Goal: Task Accomplishment & Management: Manage account settings

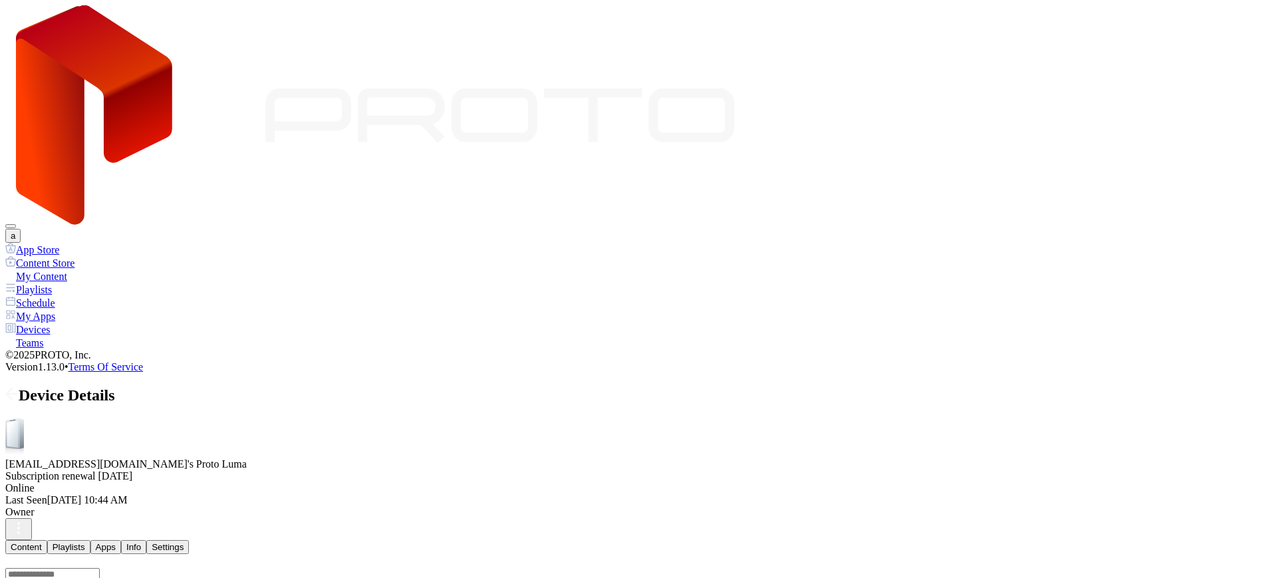
click at [189, 540] on button "Settings" at bounding box center [167, 547] width 43 height 14
drag, startPoint x: 246, startPoint y: 518, endPoint x: 131, endPoint y: 496, distance: 116.7
click at [131, 373] on div "App Store Content Store My Content Playlists Schedule My Apps Devices Teams © 2…" at bounding box center [638, 308] width 1267 height 130
click at [253, 566] on div at bounding box center [638, 566] width 1267 height 0
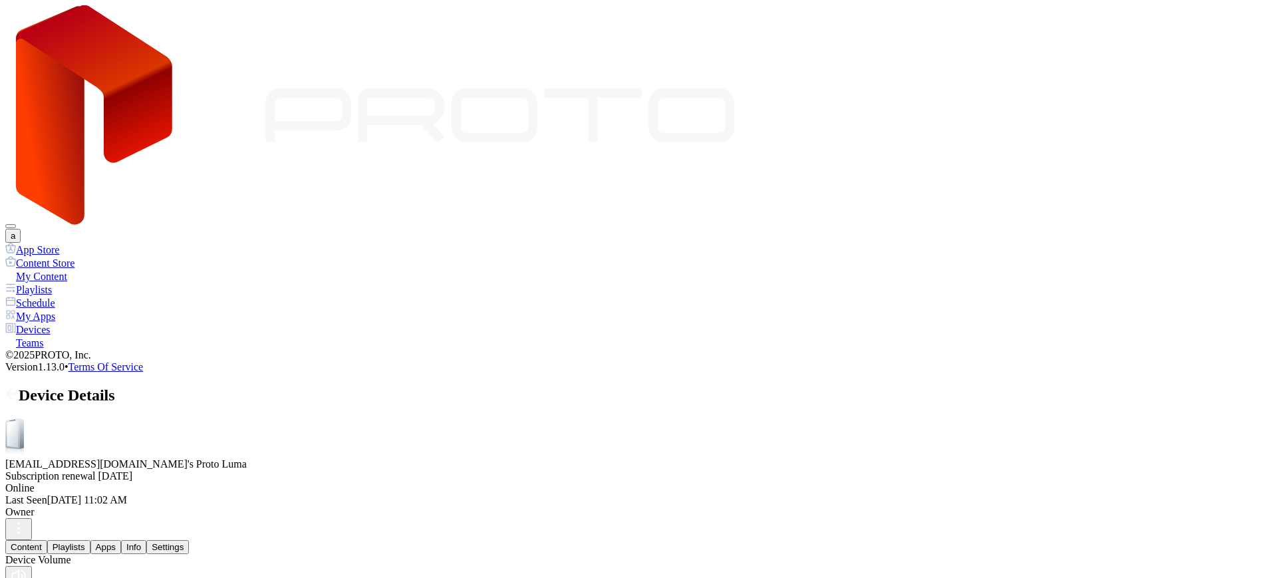
drag, startPoint x: 248, startPoint y: 270, endPoint x: 319, endPoint y: 275, distance: 71.3
click at [137, 566] on div at bounding box center [137, 566] width 0 height 0
drag, startPoint x: 318, startPoint y: 271, endPoint x: 352, endPoint y: 274, distance: 34.1
click at [352, 566] on div at bounding box center [638, 577] width 1267 height 22
click at [271, 566] on div at bounding box center [638, 566] width 1267 height 0
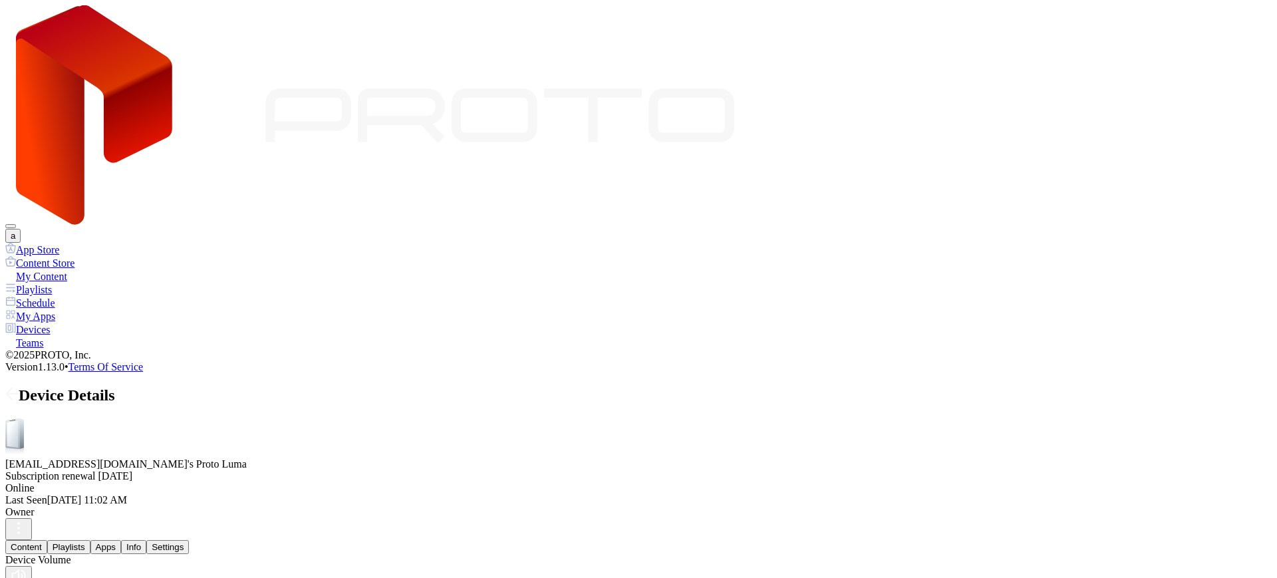
click at [229, 566] on div at bounding box center [638, 566] width 1267 height 0
click at [204, 566] on div at bounding box center [638, 566] width 1267 height 0
click at [269, 566] on div at bounding box center [638, 566] width 1267 height 0
click at [232, 566] on div at bounding box center [638, 566] width 1267 height 0
click at [266, 566] on div at bounding box center [638, 566] width 1267 height 0
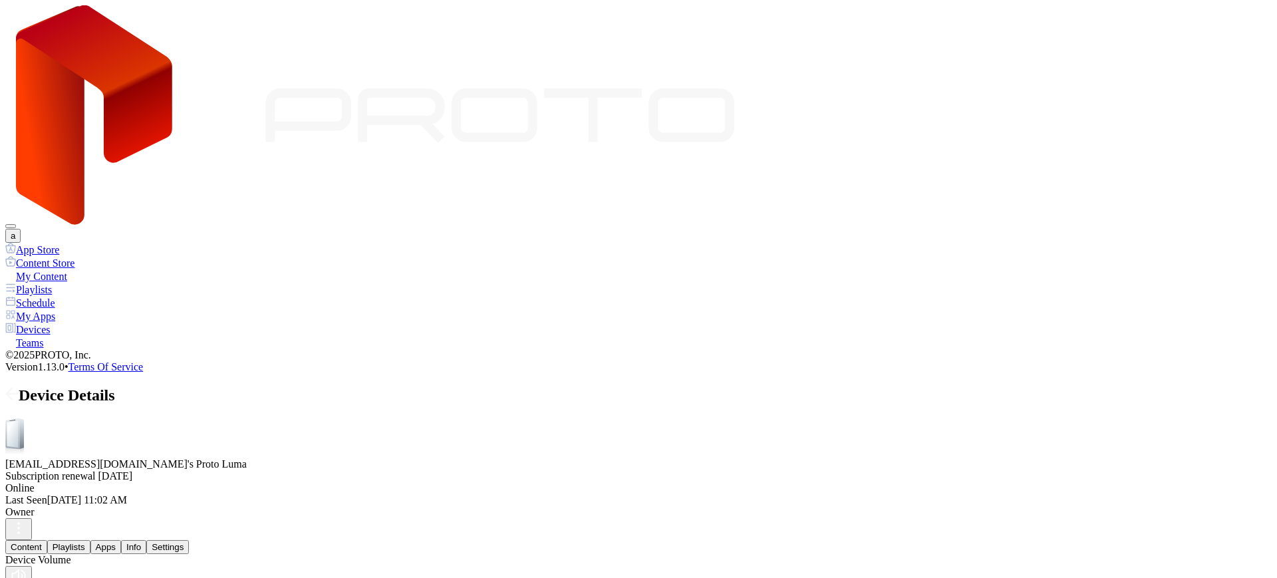
click at [225, 566] on div at bounding box center [638, 566] width 1267 height 0
click at [194, 566] on div at bounding box center [638, 577] width 1267 height 22
click at [196, 566] on div at bounding box center [638, 577] width 1267 height 22
drag, startPoint x: 230, startPoint y: 271, endPoint x: 163, endPoint y: 273, distance: 67.2
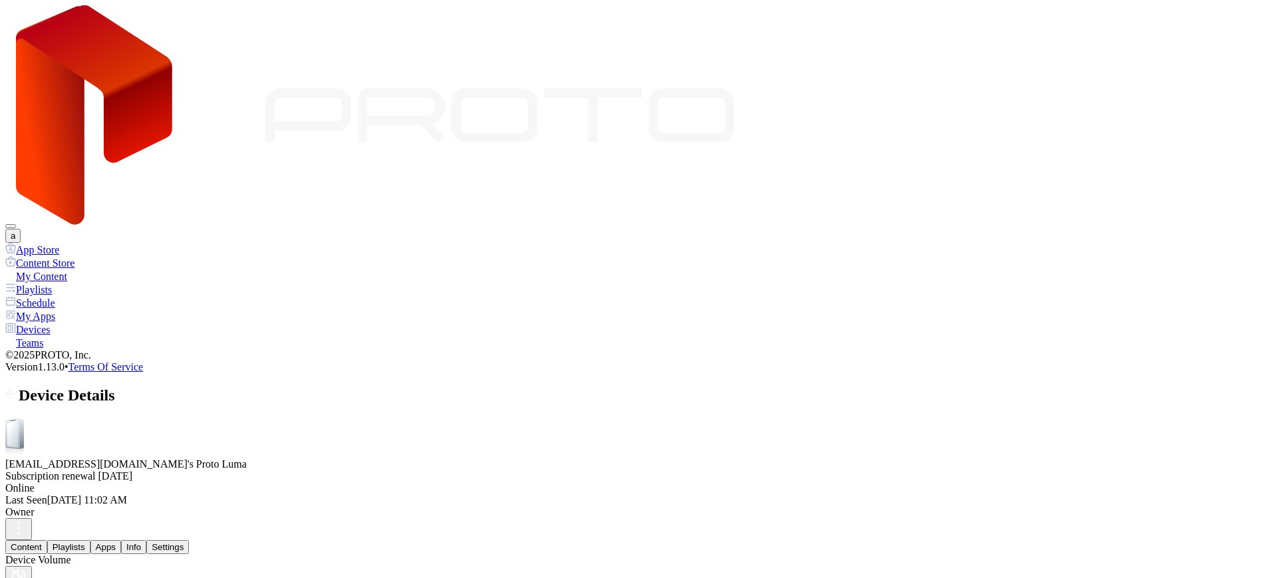
drag, startPoint x: 190, startPoint y: 271, endPoint x: 258, endPoint y: 270, distance: 67.9
click at [5, 566] on div at bounding box center [5, 566] width 0 height 0
click at [141, 542] on div "Info" at bounding box center [133, 547] width 15 height 10
click at [184, 542] on div "Settings" at bounding box center [168, 547] width 32 height 10
